Goal: Information Seeking & Learning: Check status

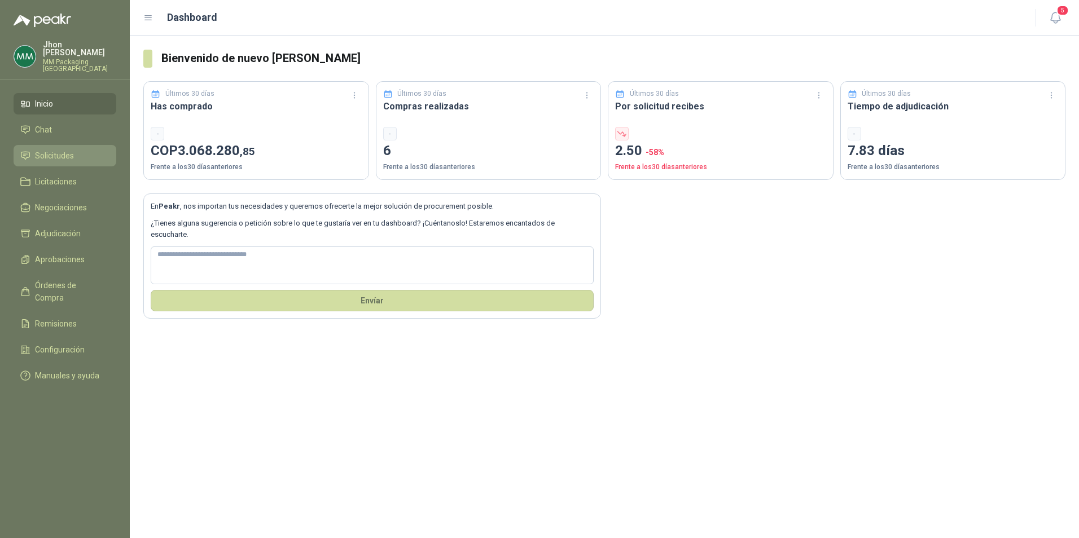
click at [61, 152] on span "Solicitudes" at bounding box center [54, 156] width 39 height 12
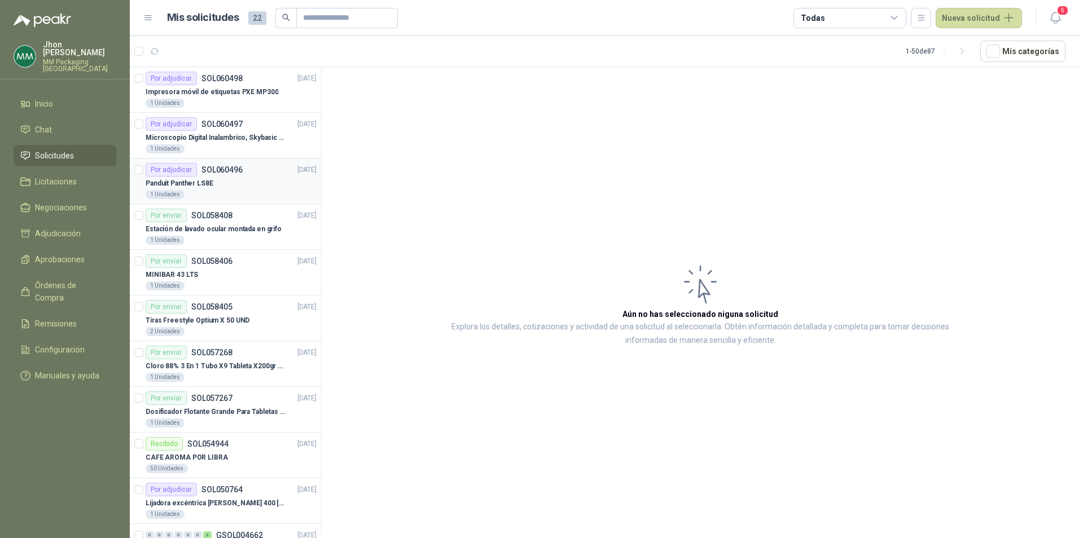
click at [217, 173] on p "SOL060496" at bounding box center [221, 170] width 41 height 8
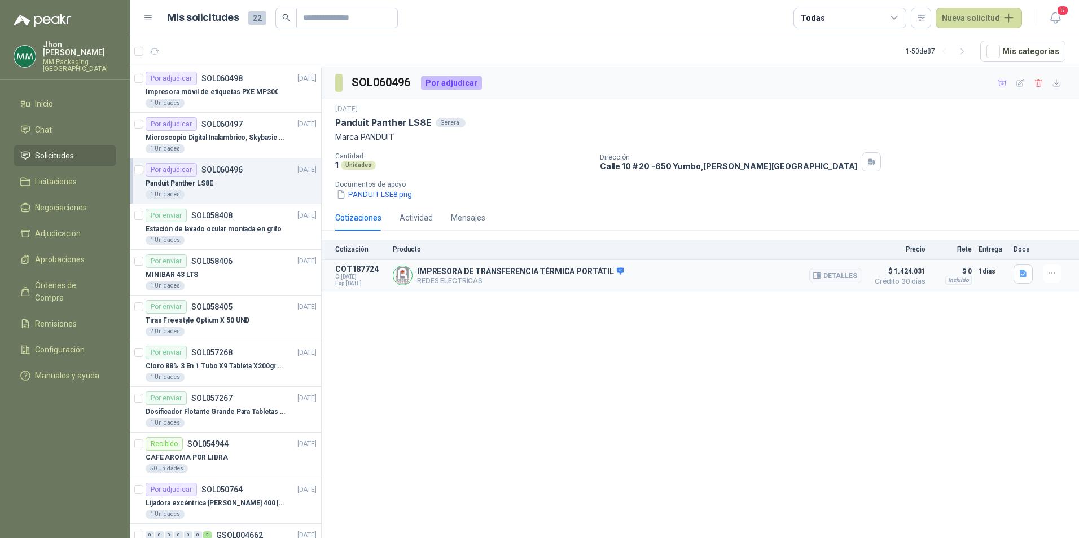
click at [502, 270] on p "IMPRESORA DE TRANSFERENCIA TÉRMICA PORTÁTIL" at bounding box center [520, 272] width 207 height 10
click at [607, 266] on div "IMPRESORA DE TRANSFERENCIA TÉRMICA PORTÁTIL REDES ELECTRICAS Detalles" at bounding box center [627, 276] width 469 height 23
click at [614, 276] on span at bounding box center [619, 272] width 10 height 10
click at [616, 267] on icon at bounding box center [620, 271] width 8 height 8
click at [1025, 273] on icon "button" at bounding box center [1023, 273] width 7 height 7
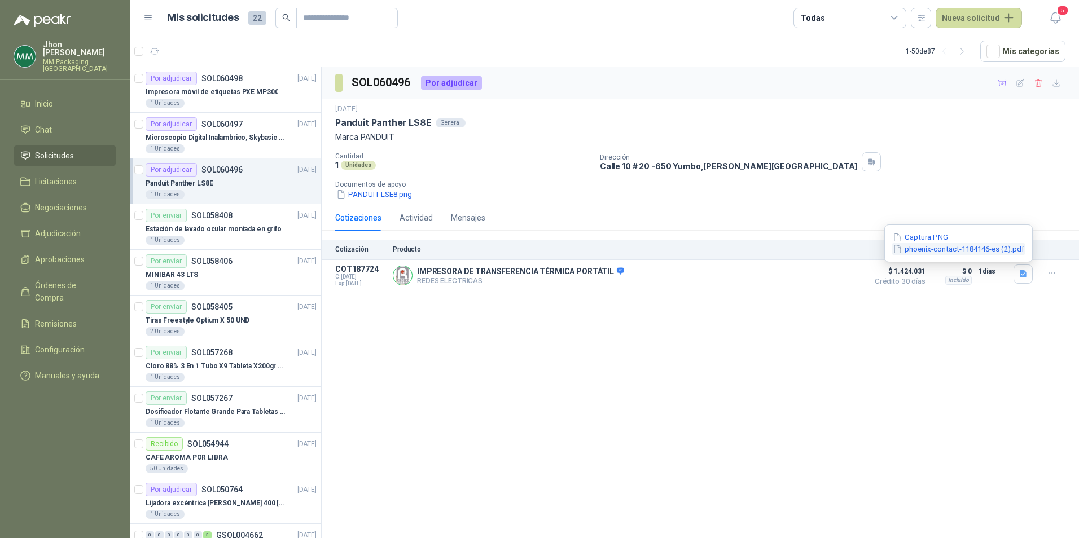
click at [927, 247] on button "phoenix-contact-1184146-es (2).pdf" at bounding box center [959, 249] width 134 height 12
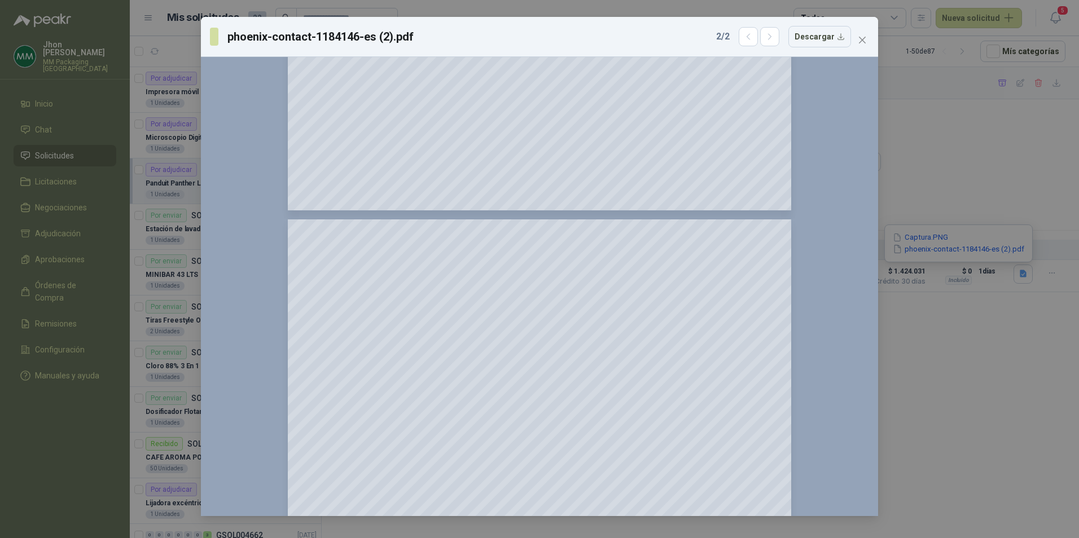
scroll to position [790, 0]
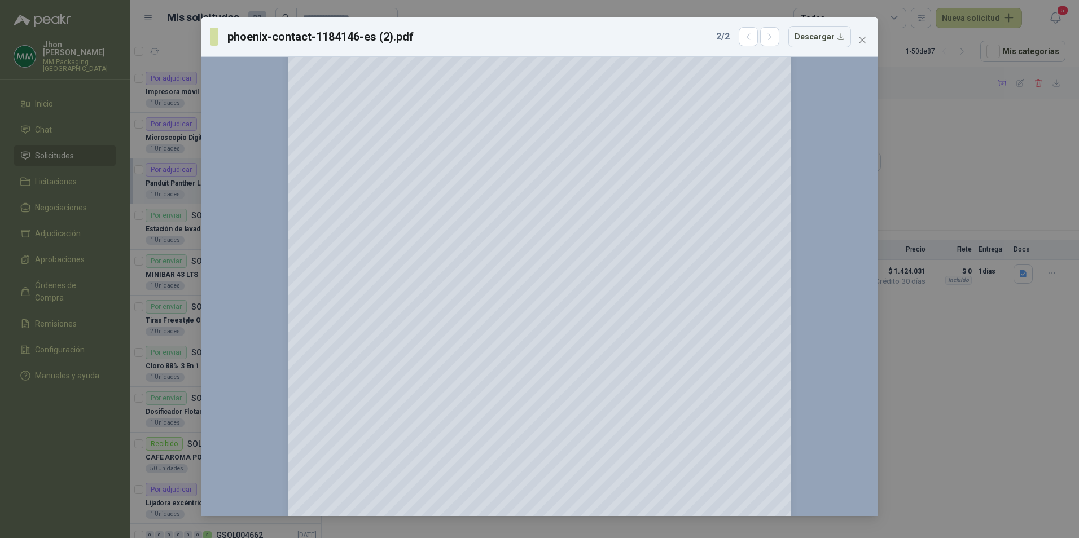
click at [859, 43] on icon "close" at bounding box center [862, 40] width 7 height 7
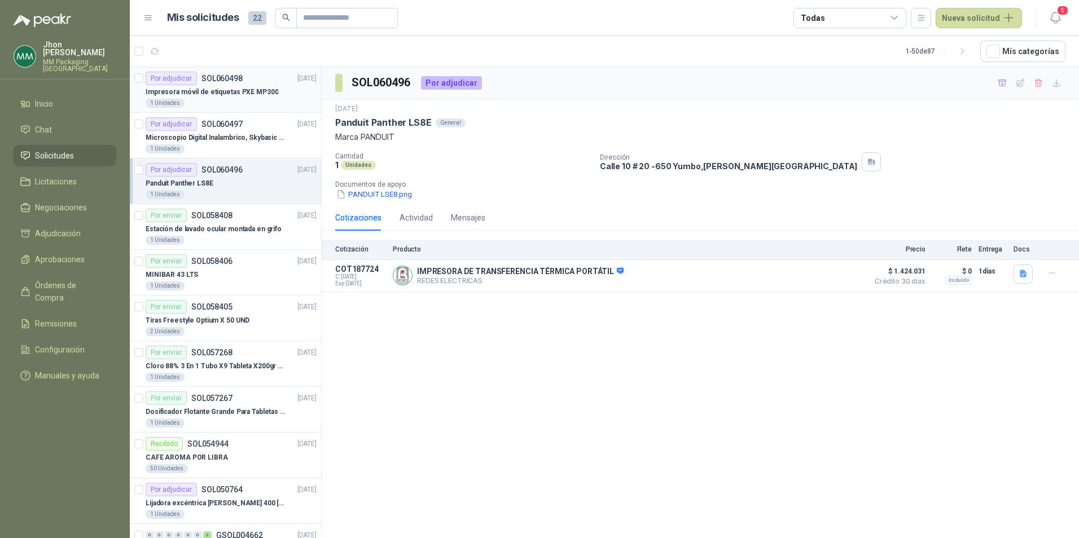
click at [201, 74] on p "SOL060498" at bounding box center [221, 78] width 41 height 8
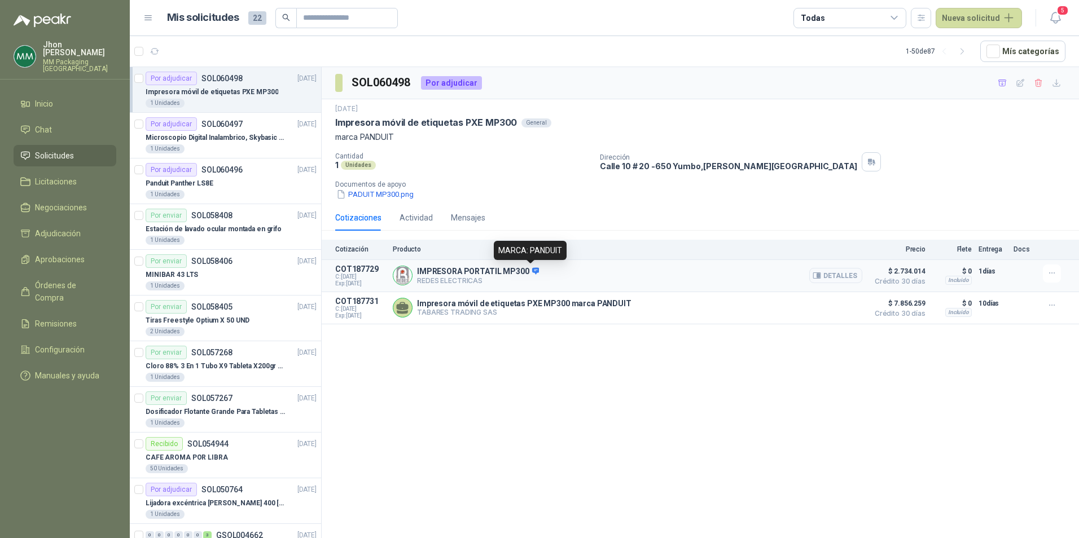
click at [532, 273] on icon at bounding box center [535, 270] width 7 height 7
click at [454, 316] on p "TABARES TRADING SAS" at bounding box center [524, 312] width 214 height 8
click at [242, 139] on p "Microscopio Digital Inalambrico, Skybasic 50x-1000x, Ampliac" at bounding box center [216, 138] width 140 height 11
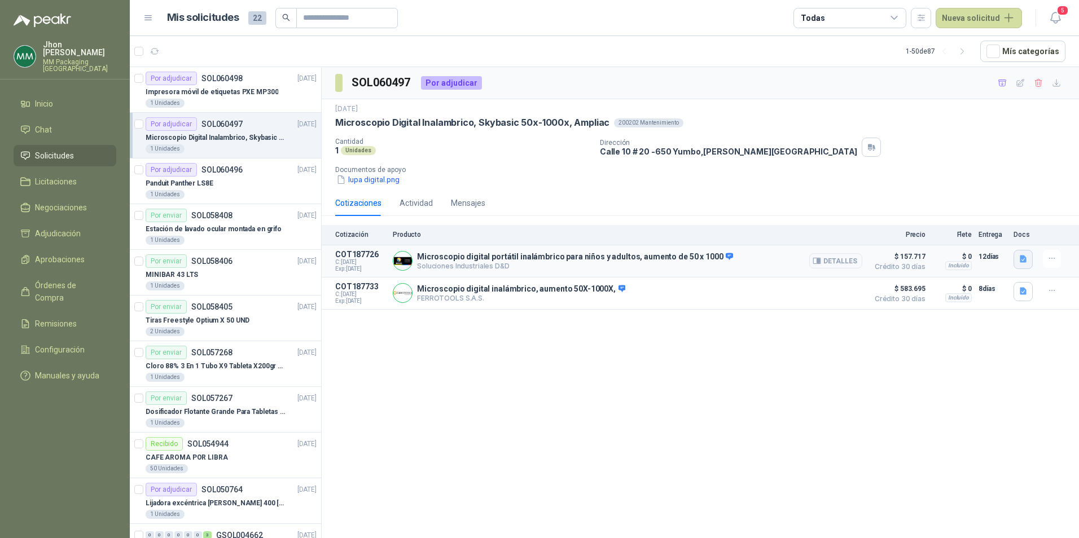
click at [1026, 259] on icon "button" at bounding box center [1023, 259] width 10 height 10
click at [971, 229] on button "MICROSCOPIO DIGITAL.png" at bounding box center [972, 235] width 106 height 12
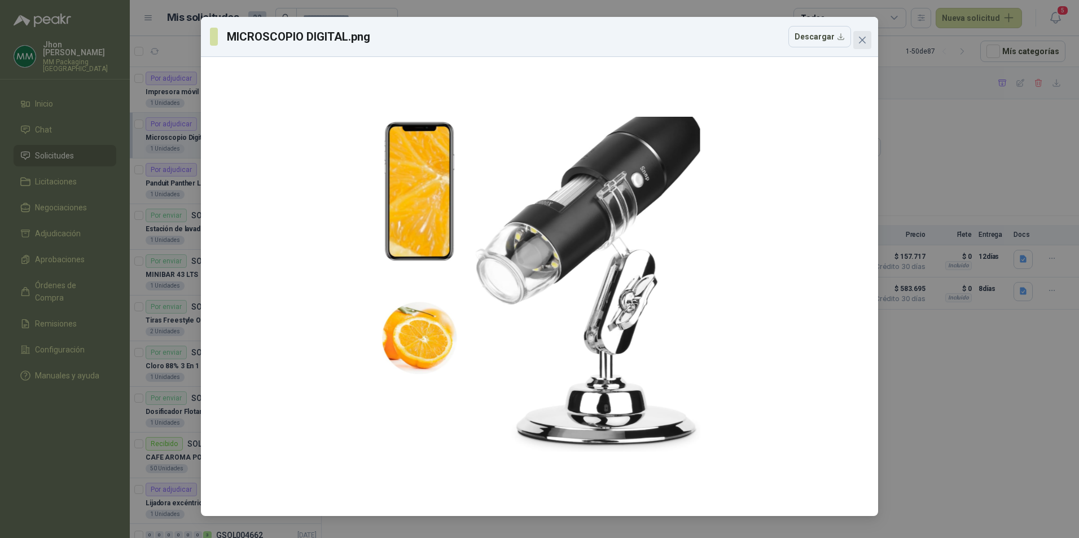
click at [863, 37] on icon "close" at bounding box center [862, 40] width 9 height 9
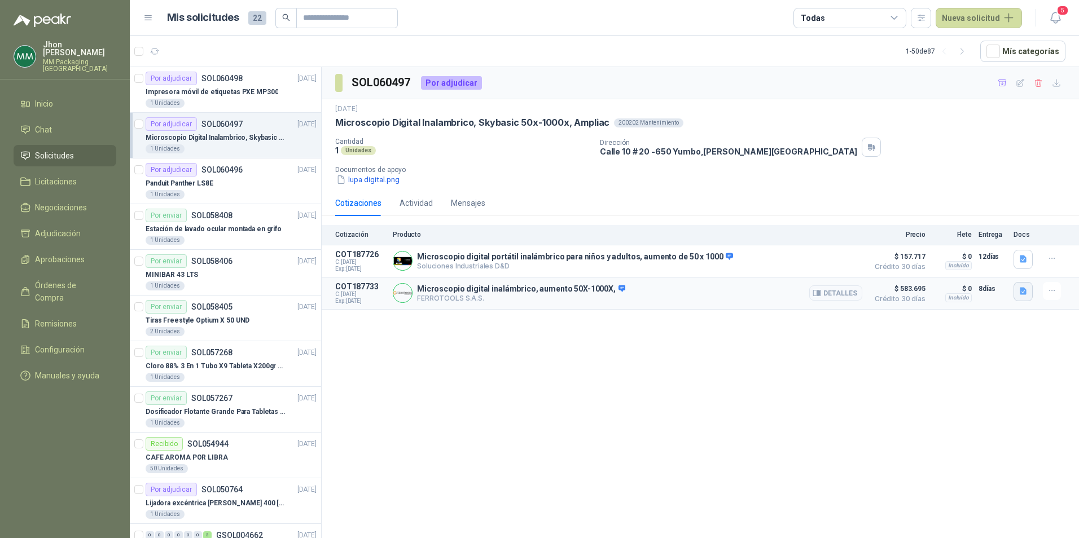
click at [1023, 295] on icon "button" at bounding box center [1023, 291] width 7 height 7
click at [1011, 248] on button "image.png" at bounding box center [1000, 244] width 49 height 12
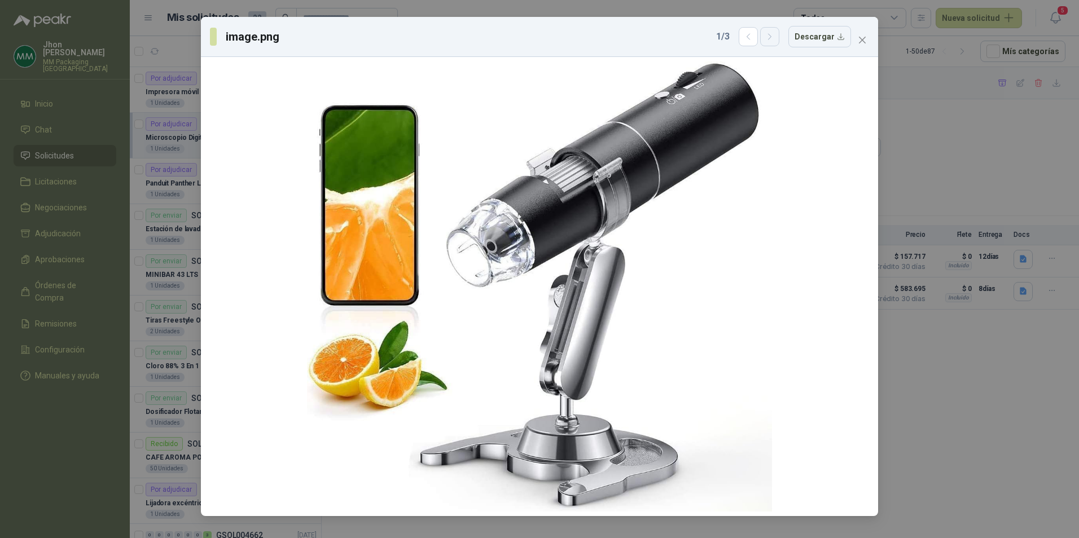
click at [775, 36] on icon "button" at bounding box center [770, 37] width 10 height 10
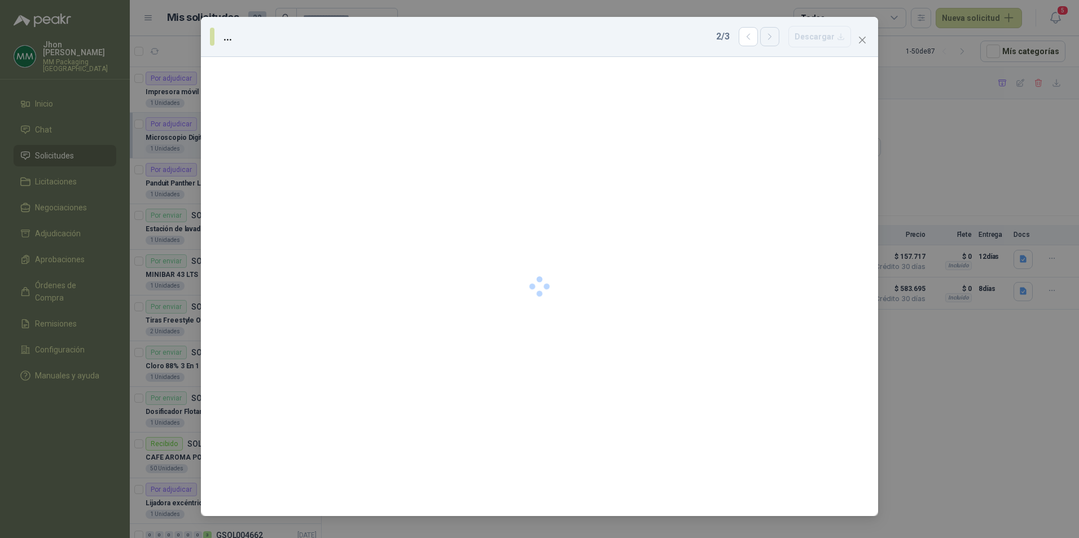
click at [775, 36] on icon "button" at bounding box center [770, 37] width 10 height 10
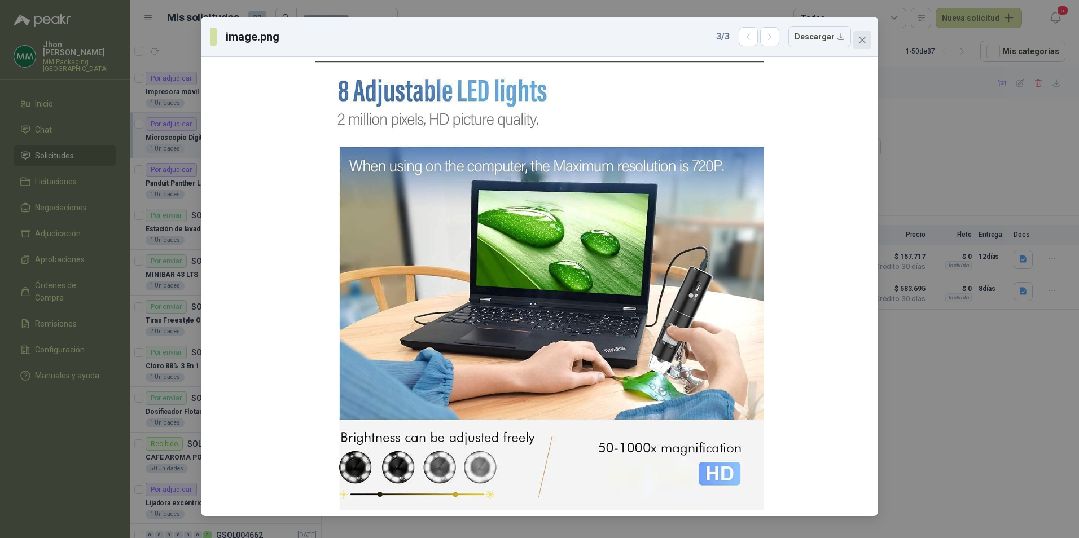
click at [858, 37] on icon "close" at bounding box center [862, 40] width 9 height 9
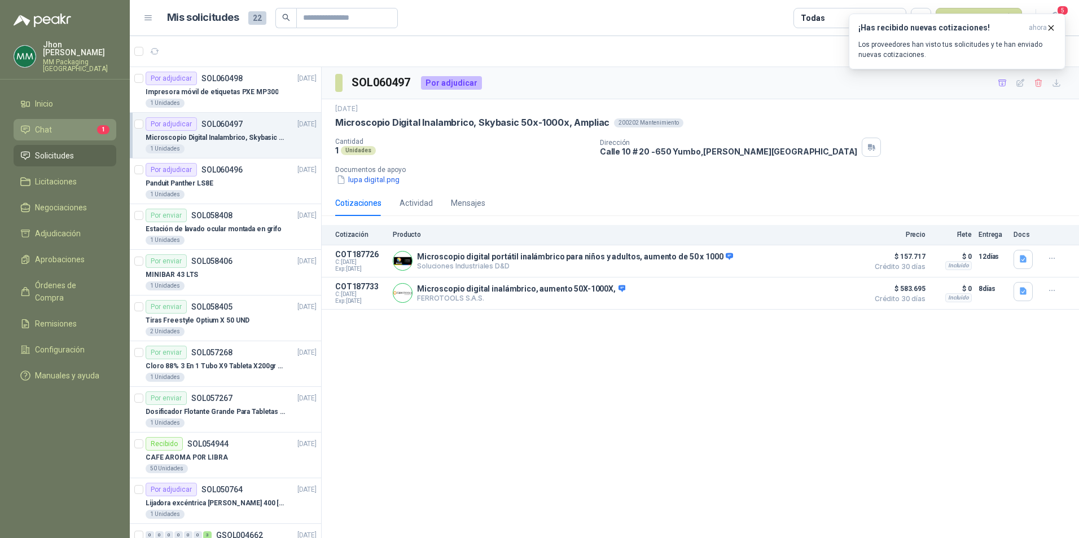
click at [56, 125] on li "Chat 1" at bounding box center [64, 130] width 89 height 12
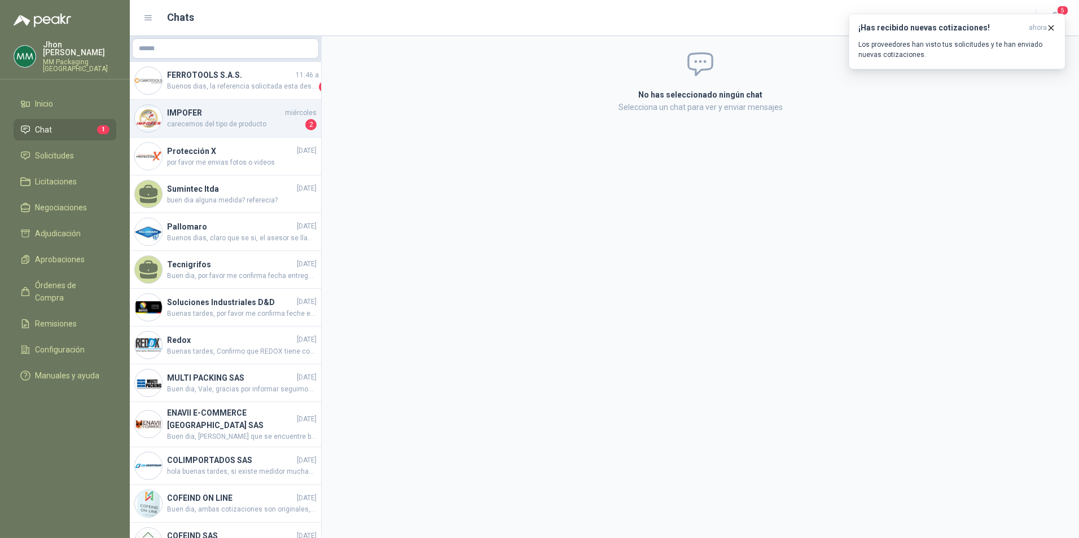
click at [206, 114] on h4 "IMPOFER" at bounding box center [225, 113] width 116 height 12
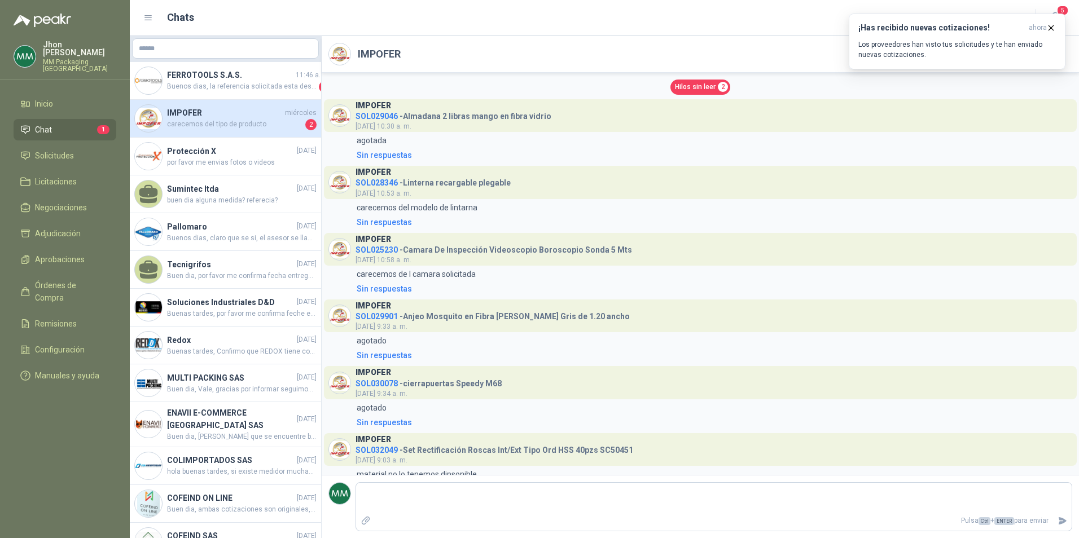
scroll to position [2164, 0]
